Goal: Task Accomplishment & Management: Manage account settings

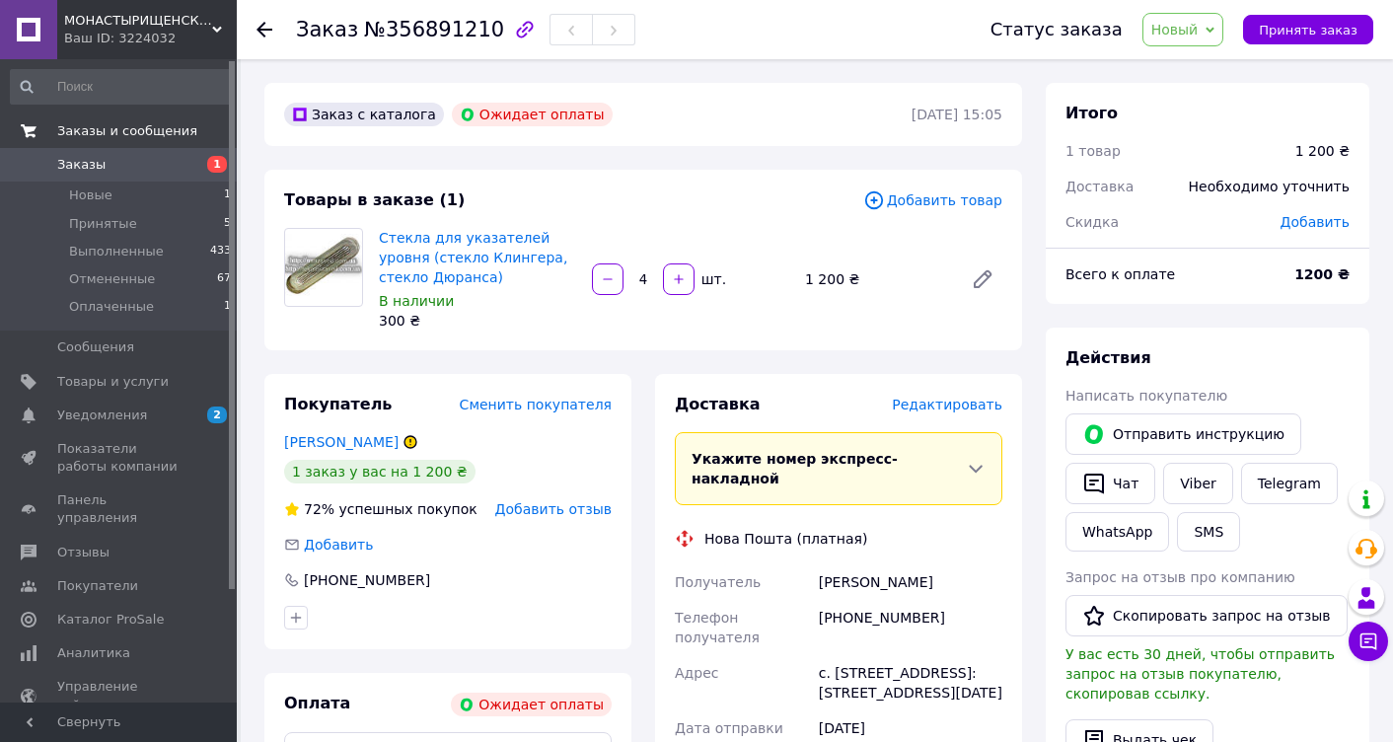
drag, startPoint x: 135, startPoint y: 120, endPoint x: 128, endPoint y: 210, distance: 90.1
click at [135, 120] on link "Заказы и сообщения" at bounding box center [121, 131] width 243 height 34
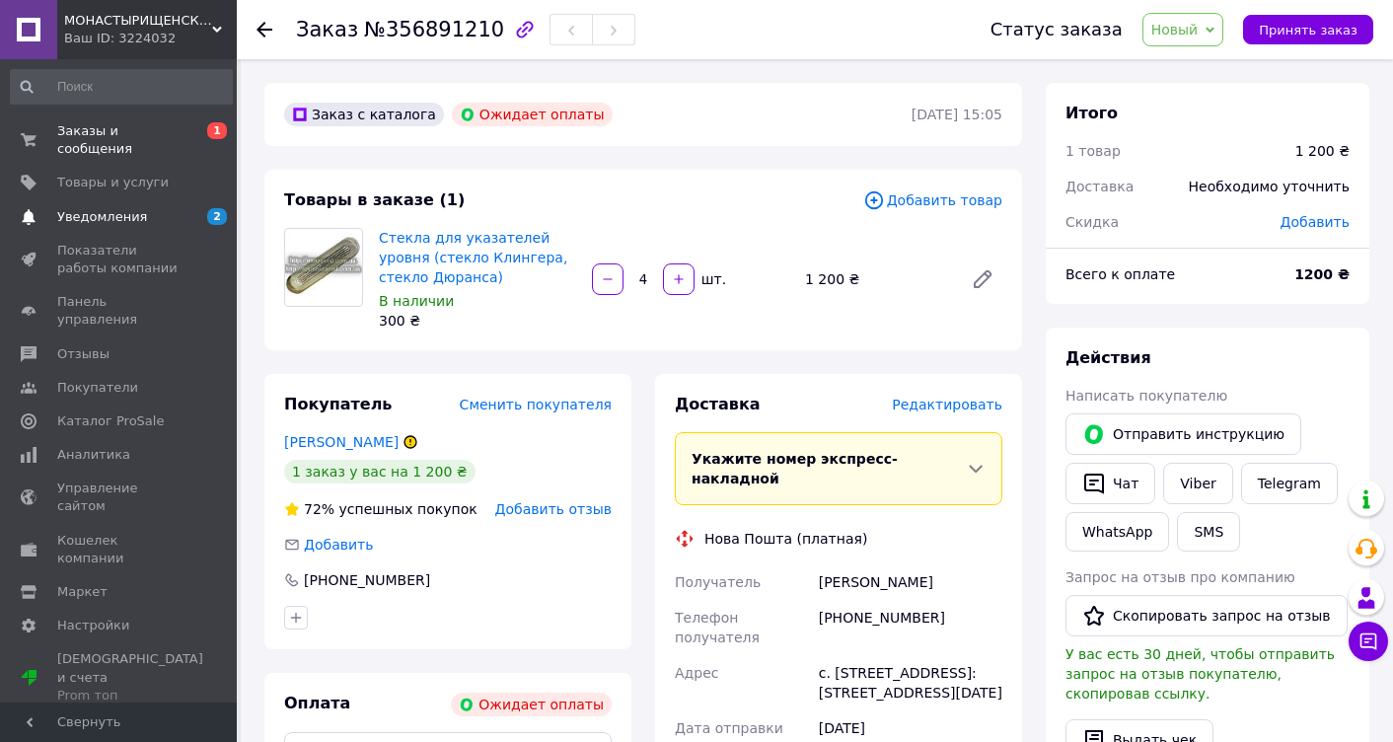
click at [112, 214] on span "Уведомления" at bounding box center [102, 217] width 90 height 18
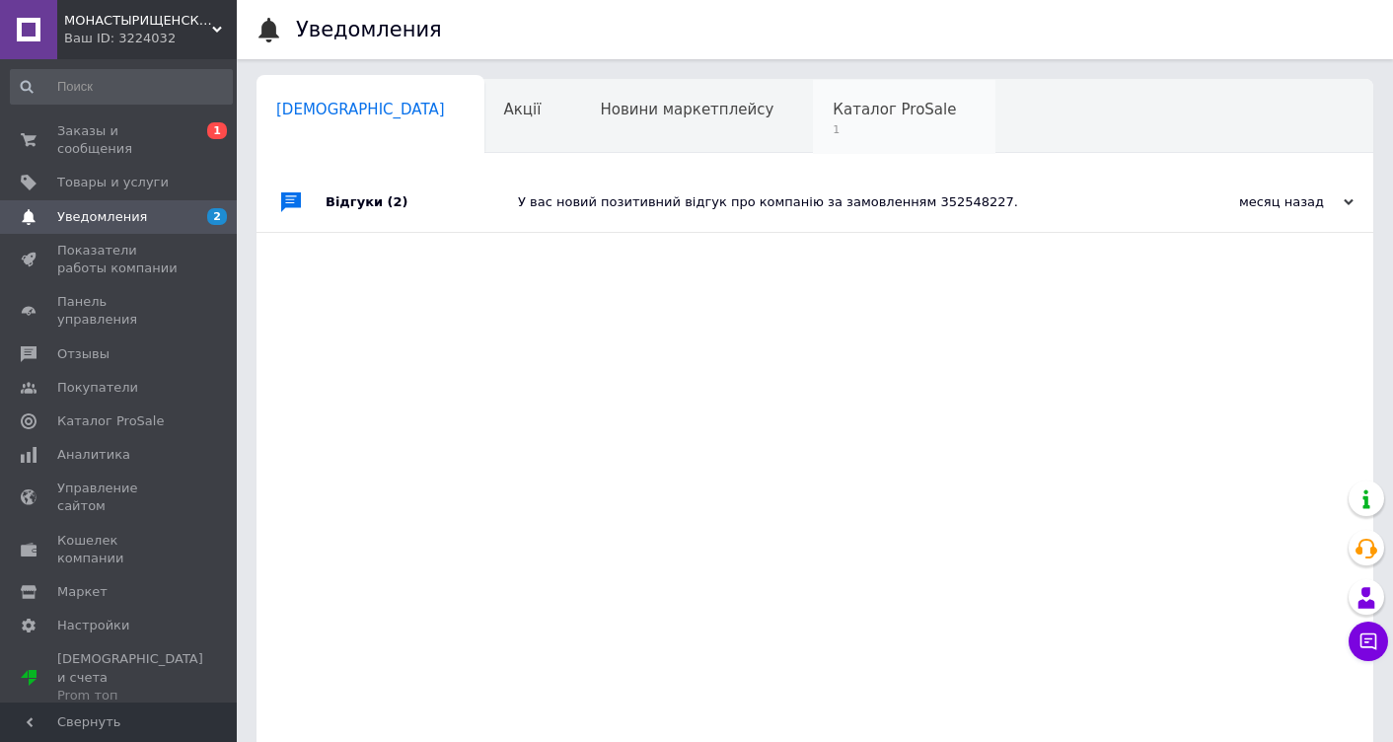
click at [833, 127] on span "1" at bounding box center [894, 129] width 123 height 15
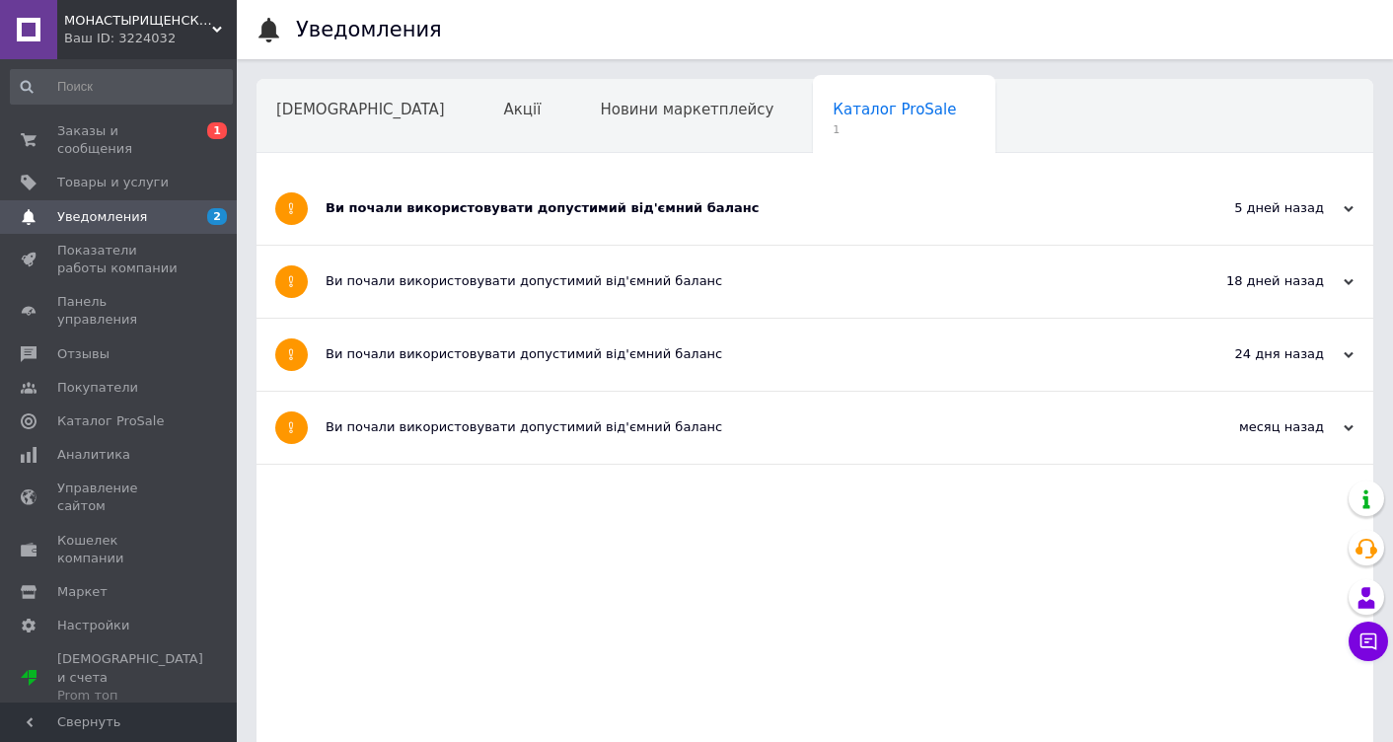
click at [473, 155] on div "Навчання та заходи 1" at bounding box center [365, 192] width 216 height 75
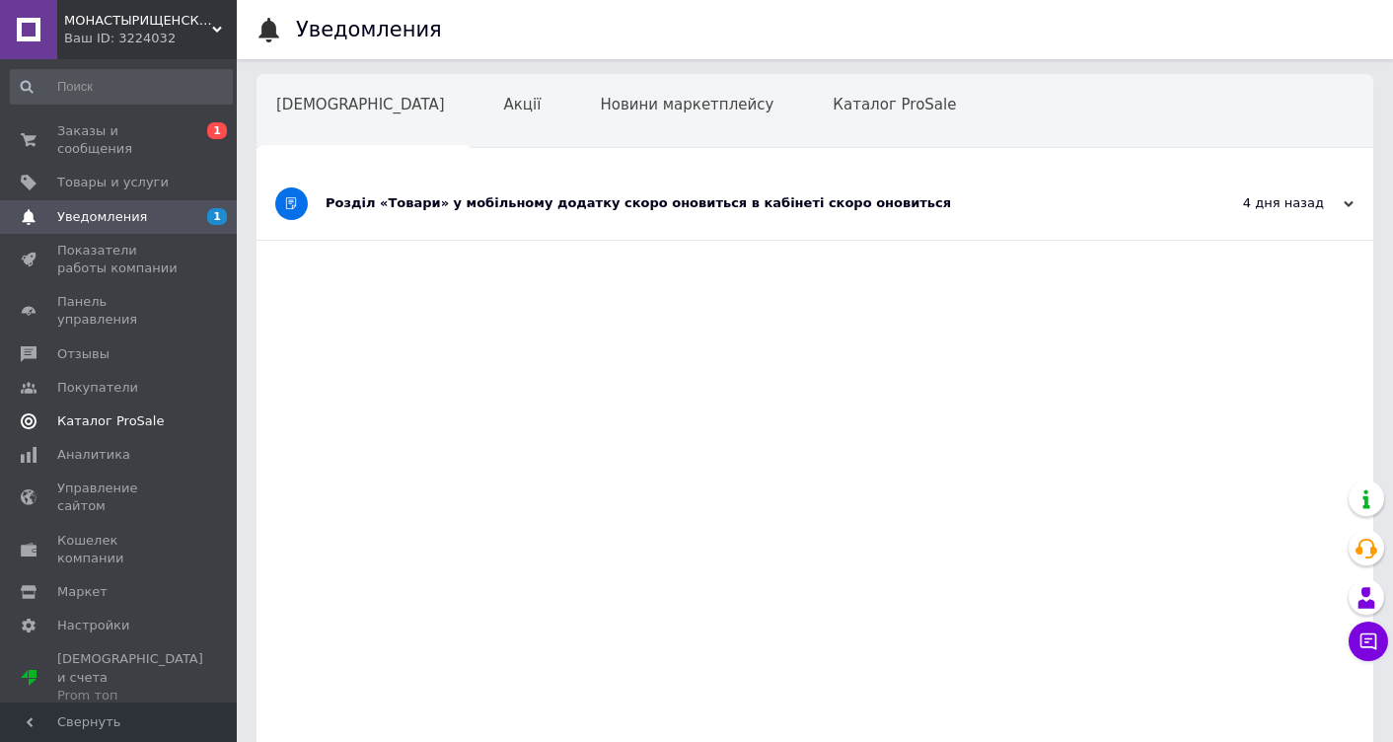
click at [120, 412] on span "Каталог ProSale" at bounding box center [110, 421] width 107 height 18
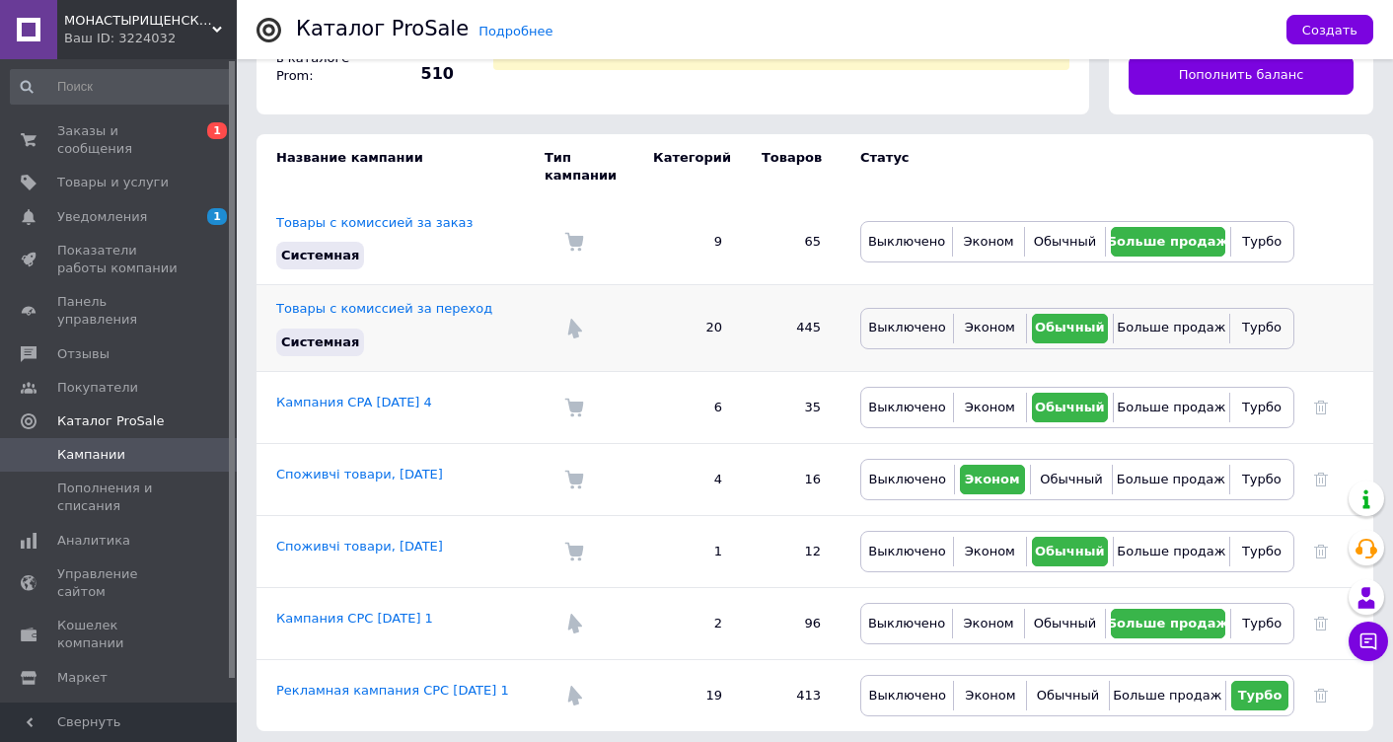
scroll to position [117, 0]
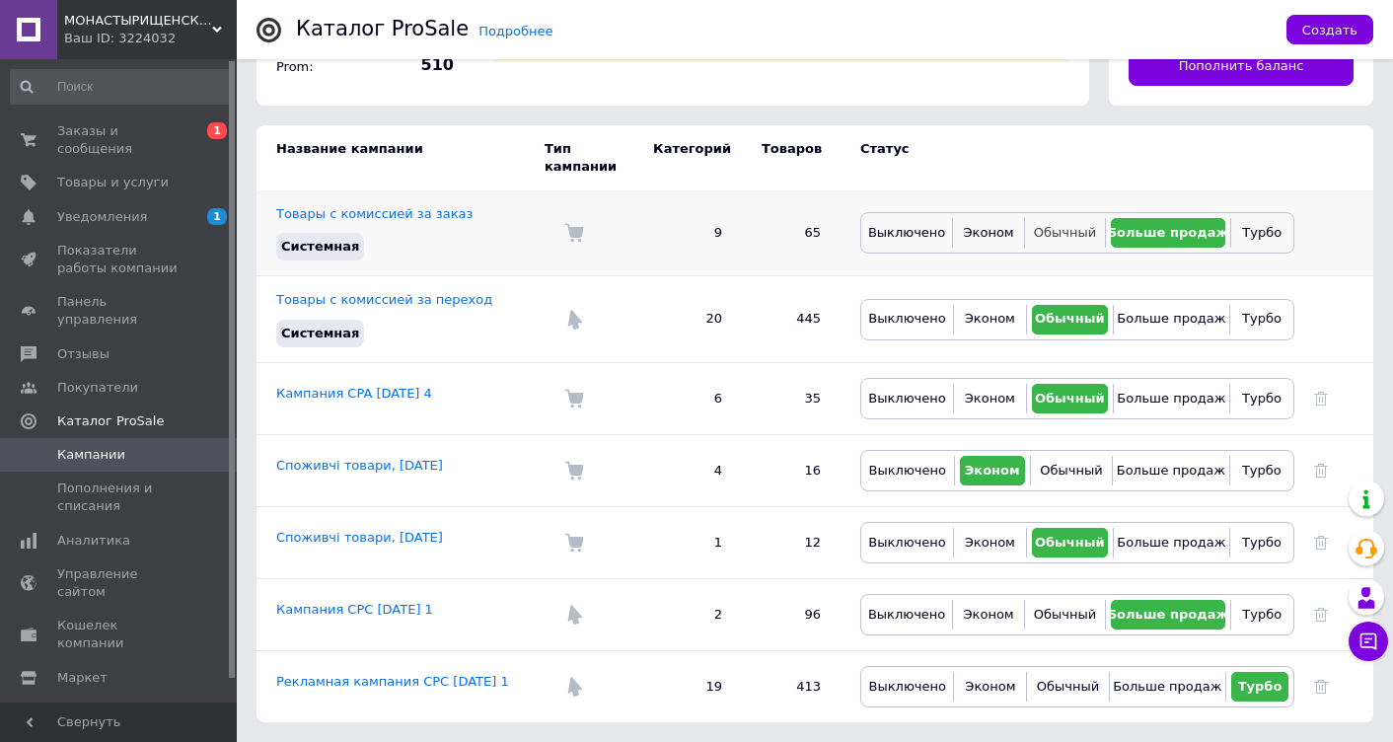
click at [1068, 245] on button "Обычный" at bounding box center [1065, 233] width 70 height 30
click at [1053, 625] on button "Обычный" at bounding box center [1065, 615] width 70 height 30
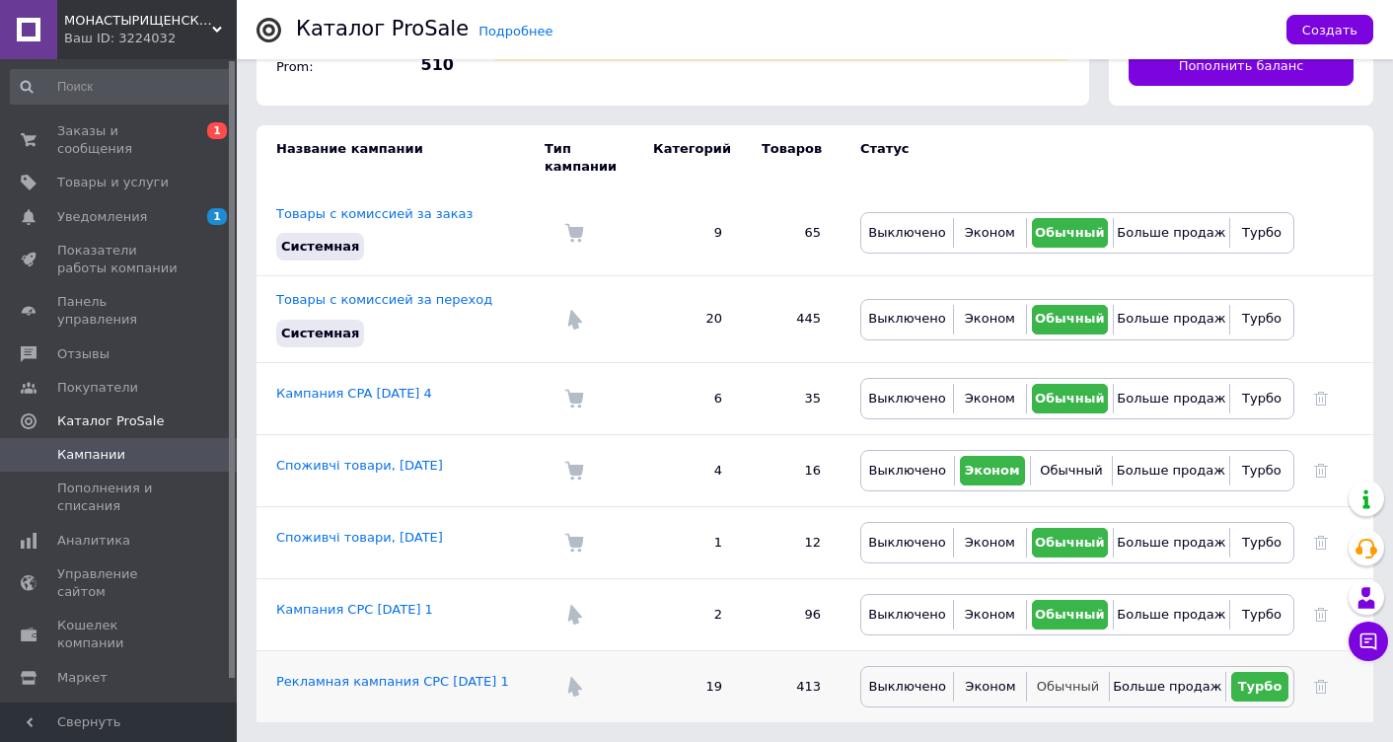
click at [1058, 684] on span "Обычный" at bounding box center [1068, 686] width 62 height 15
